Goal: Transaction & Acquisition: Obtain resource

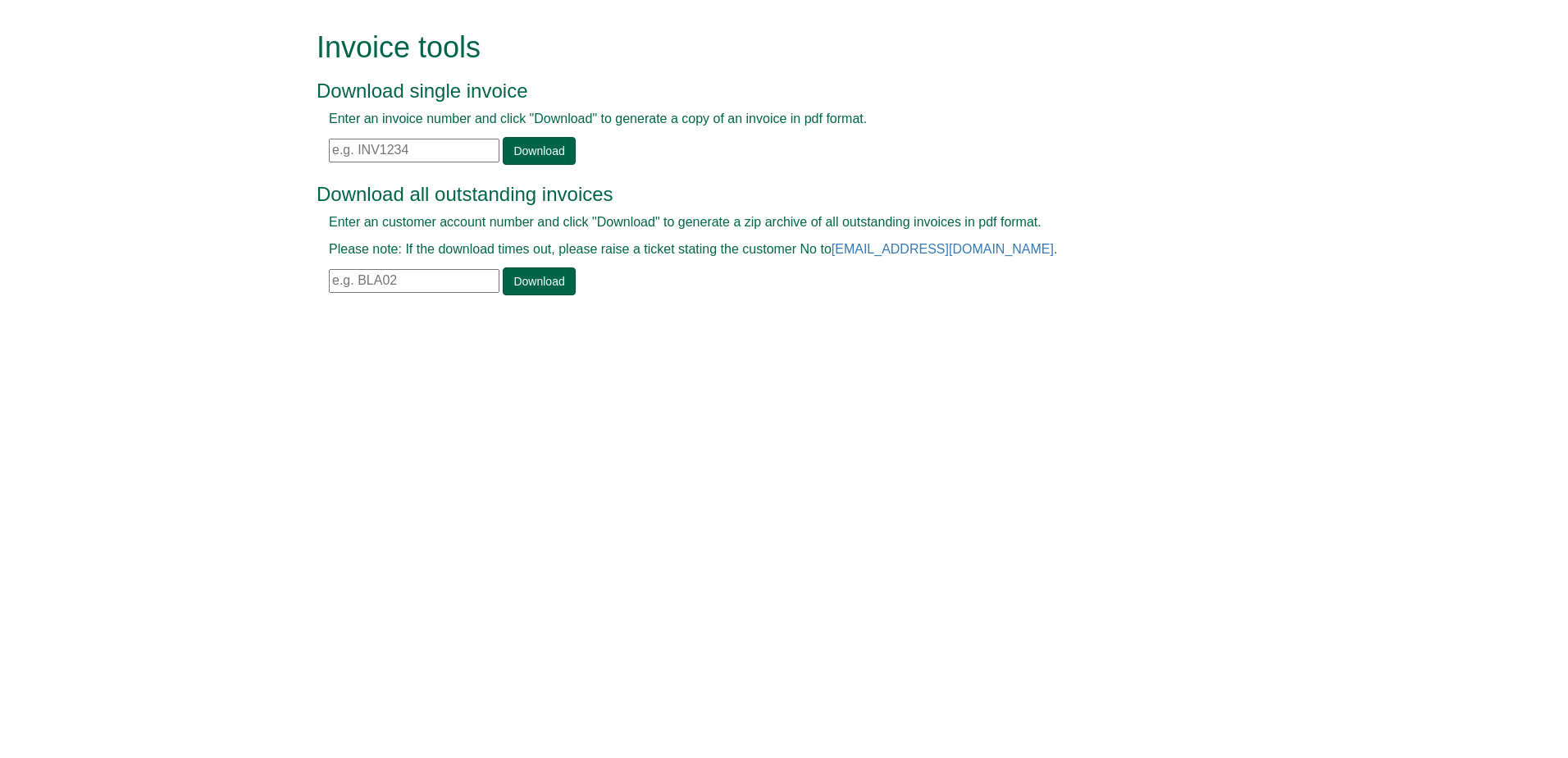
click at [383, 157] on input "text" at bounding box center [414, 151] width 170 height 23
paste input "INV1409226"
click at [537, 159] on link "Download" at bounding box center [539, 151] width 72 height 28
drag, startPoint x: 428, startPoint y: 158, endPoint x: 262, endPoint y: 157, distance: 166.0
click at [262, 157] on form "Invoice tools Download single invoice Enter an invoice number and click "Downlo…" at bounding box center [784, 164] width 1568 height 330
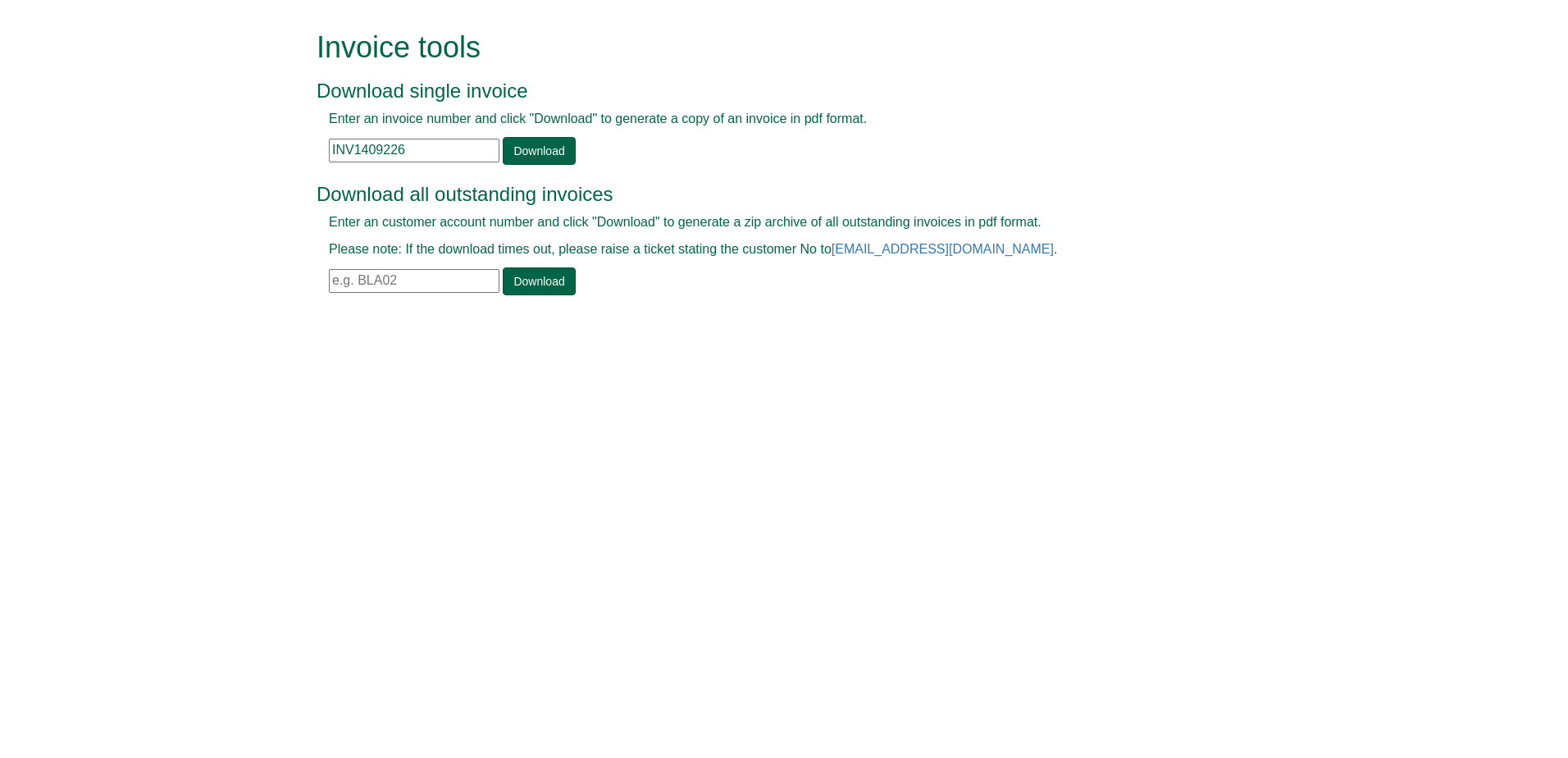
paste input "632"
click at [541, 153] on link "Download" at bounding box center [539, 151] width 72 height 28
drag, startPoint x: 461, startPoint y: 163, endPoint x: 319, endPoint y: 145, distance: 143.1
click at [319, 145] on div "Enter an invoice number and click "Download" to generate a copy of an invoice i…" at bounding box center [765, 137] width 897 height 55
click at [450, 147] on input "INV1409632" at bounding box center [414, 151] width 170 height 23
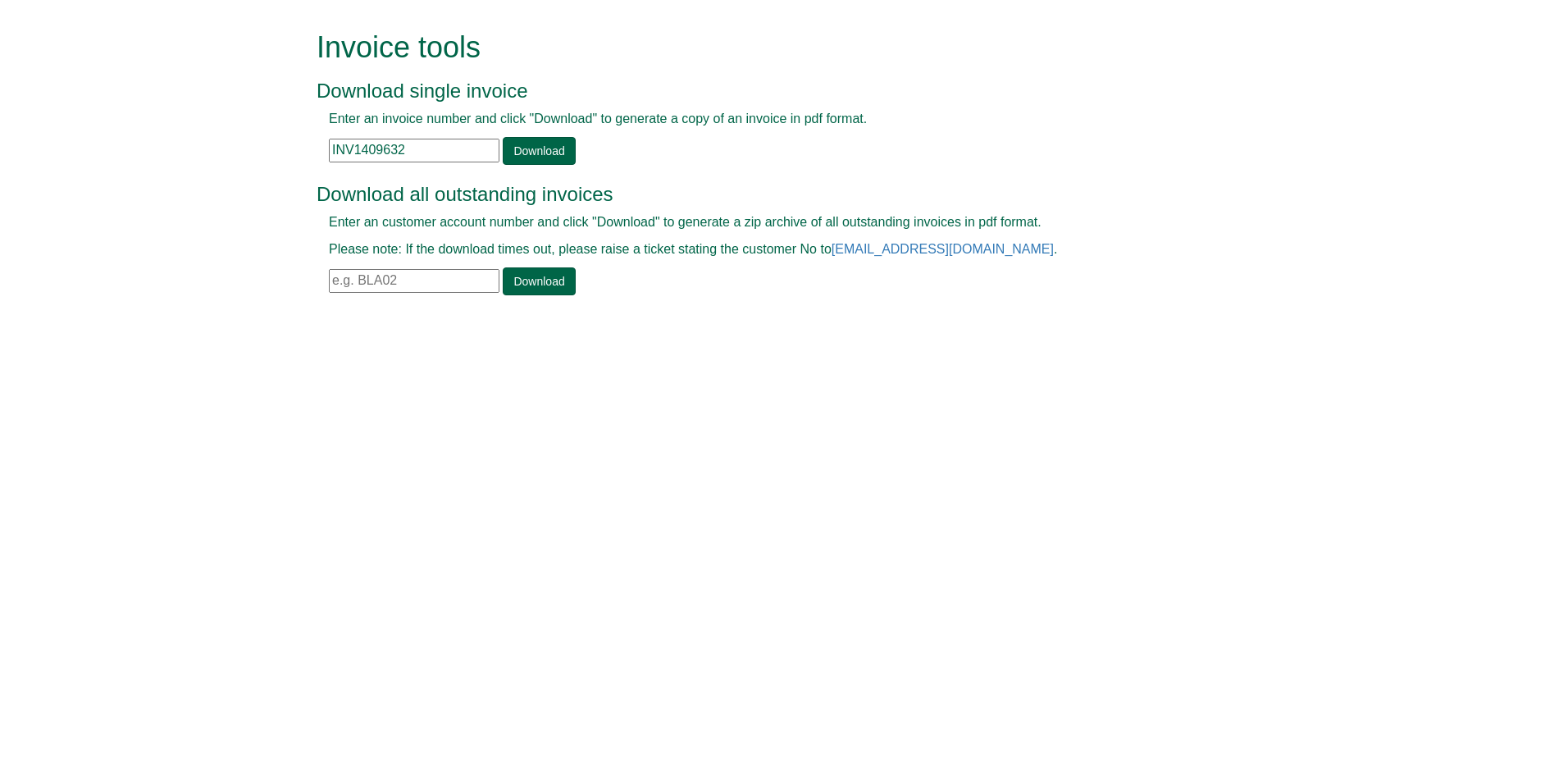
drag, startPoint x: 450, startPoint y: 147, endPoint x: 229, endPoint y: 145, distance: 221.0
click at [229, 145] on form "Invoice tools Download single invoice Enter an invoice number and click "Downlo…" at bounding box center [784, 164] width 1568 height 330
paste input "330"
click at [518, 130] on div "Enter an invoice number and click "Download" to generate a copy of an invoice i…" at bounding box center [765, 137] width 897 height 55
click at [529, 147] on link "Download" at bounding box center [539, 151] width 72 height 28
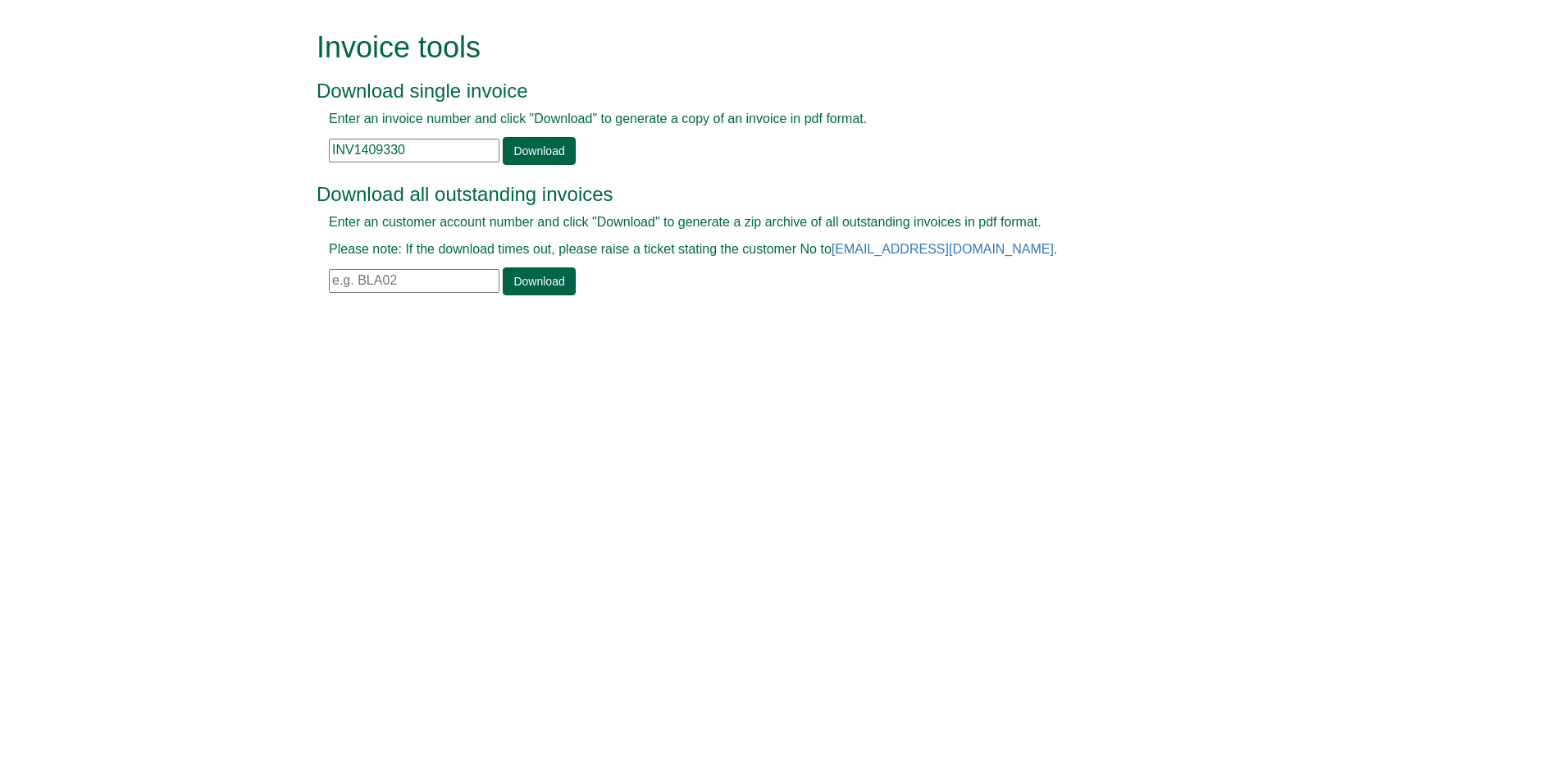
drag, startPoint x: 422, startPoint y: 156, endPoint x: 313, endPoint y: 159, distance: 109.0
click at [313, 159] on div "Invoice tools Download single invoice Enter an invoice number and click "Downlo…" at bounding box center [783, 164] width 959 height 330
paste input "693"
click at [512, 157] on link "Download" at bounding box center [539, 151] width 72 height 28
drag, startPoint x: 442, startPoint y: 150, endPoint x: 312, endPoint y: 137, distance: 130.6
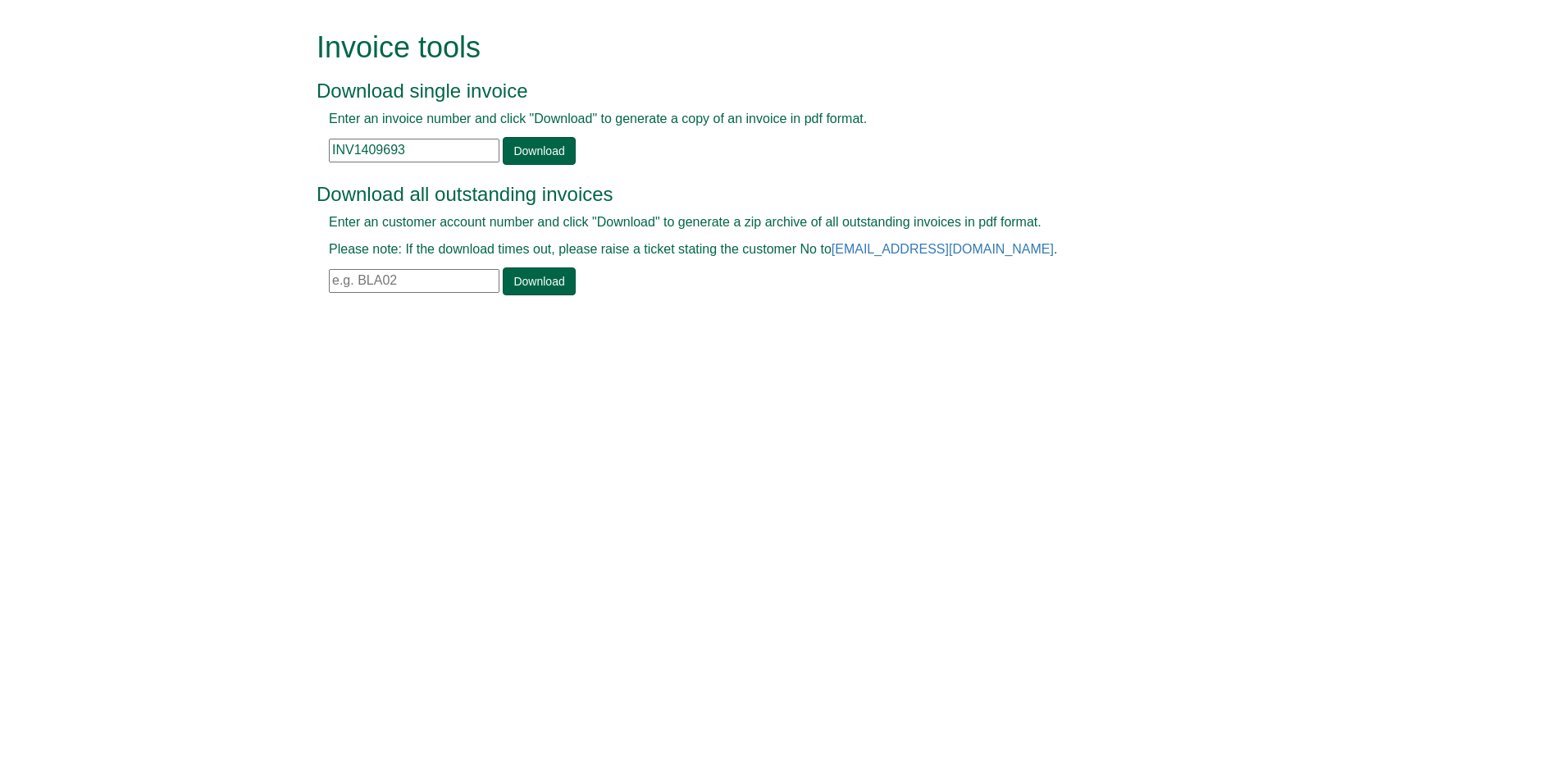
click at [312, 137] on div "Invoice tools Download single invoice Enter an invoice number and click "Downlo…" at bounding box center [783, 164] width 959 height 330
paste input "400"
type input "INV1409400"
drag, startPoint x: 496, startPoint y: 149, endPoint x: 507, endPoint y: 143, distance: 12.5
click at [506, 143] on div "Enter an invoice number and click "Download" to generate a copy of an invoice i…" at bounding box center [765, 137] width 897 height 55
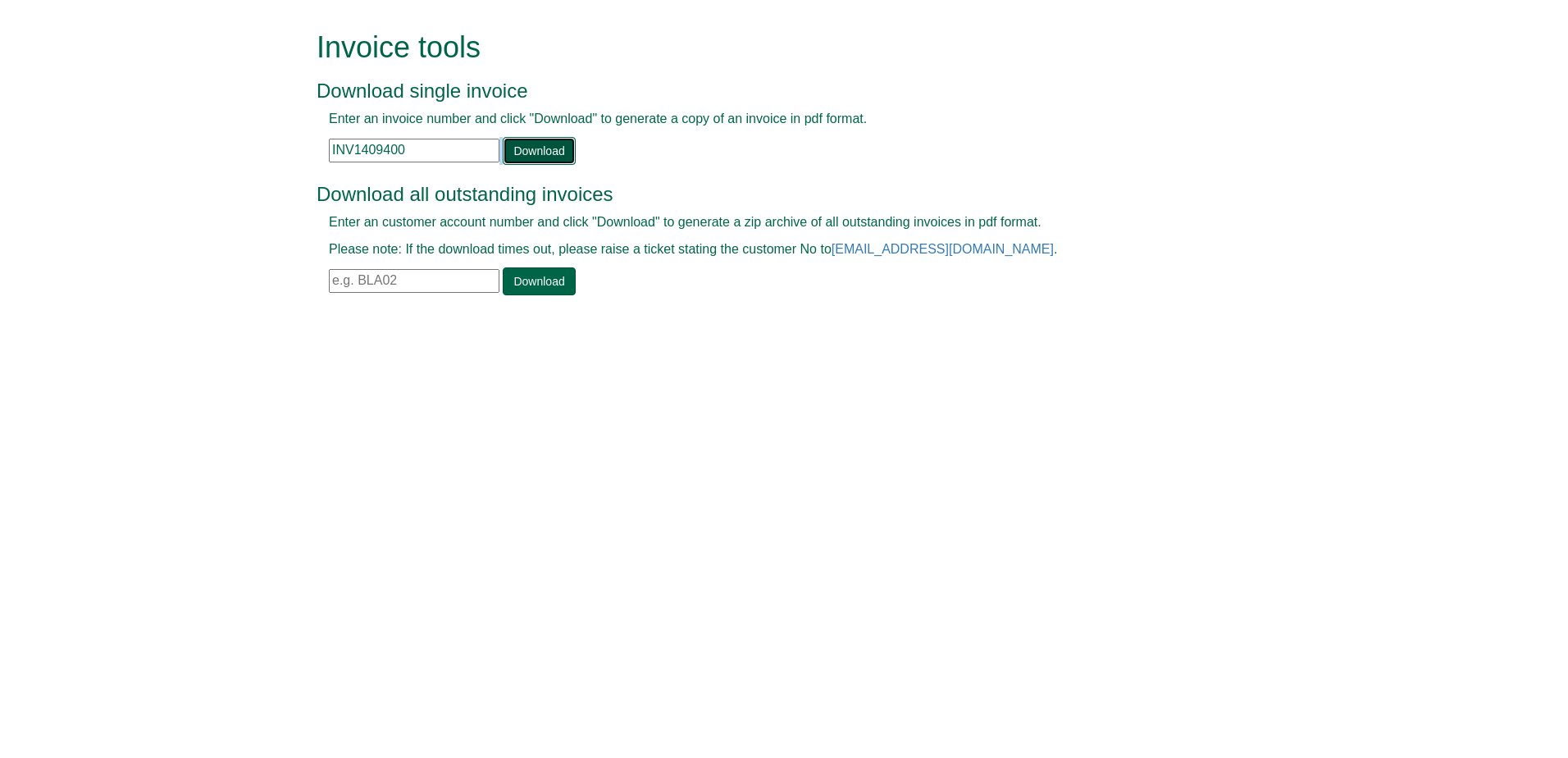
click at [507, 143] on link "Download" at bounding box center [539, 151] width 72 height 28
